Goal: Navigation & Orientation: Find specific page/section

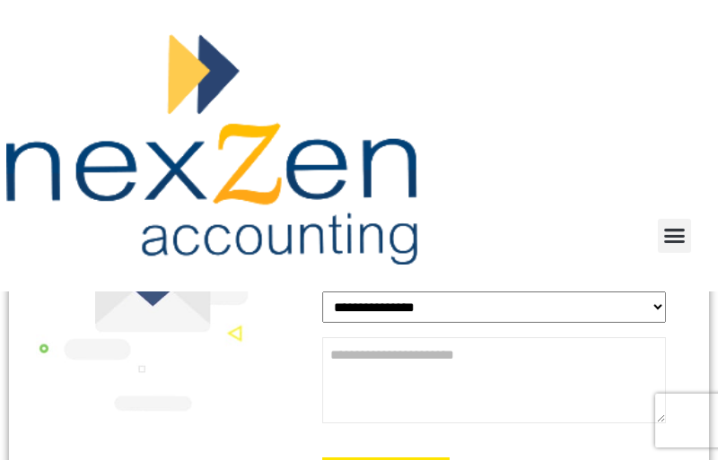
scroll to position [573, 0]
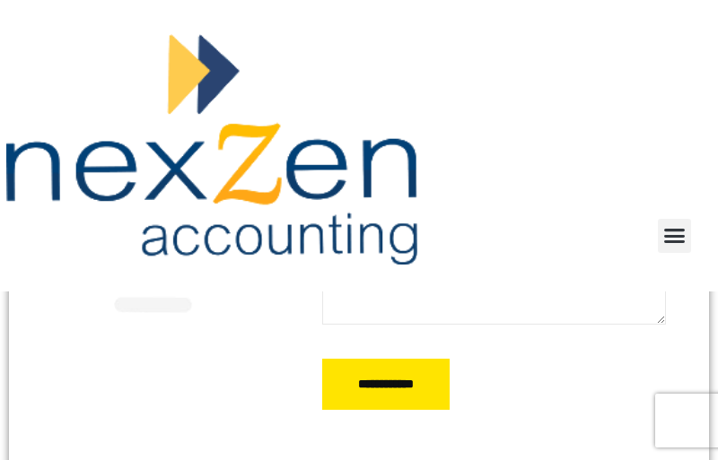
click at [493, 209] on link at bounding box center [322, 149] width 632 height 231
